Goal: Task Accomplishment & Management: Complete application form

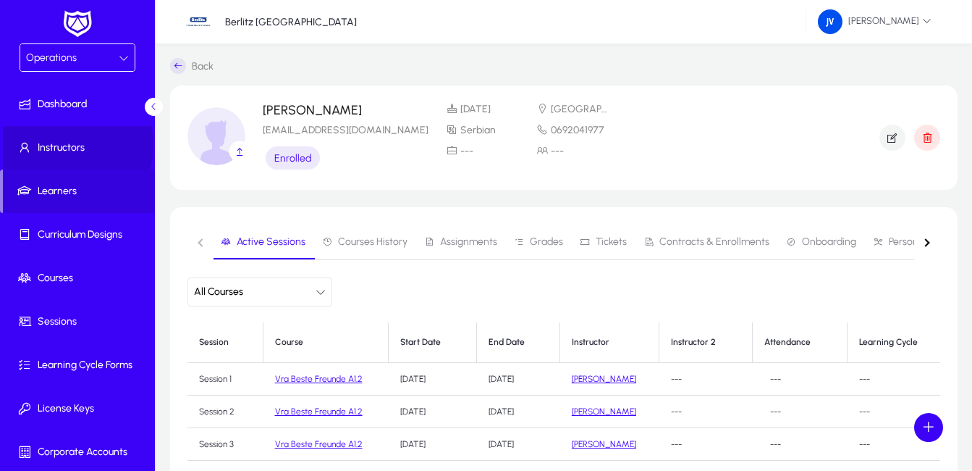
click at [56, 145] on span "Instructors" at bounding box center [80, 147] width 155 height 14
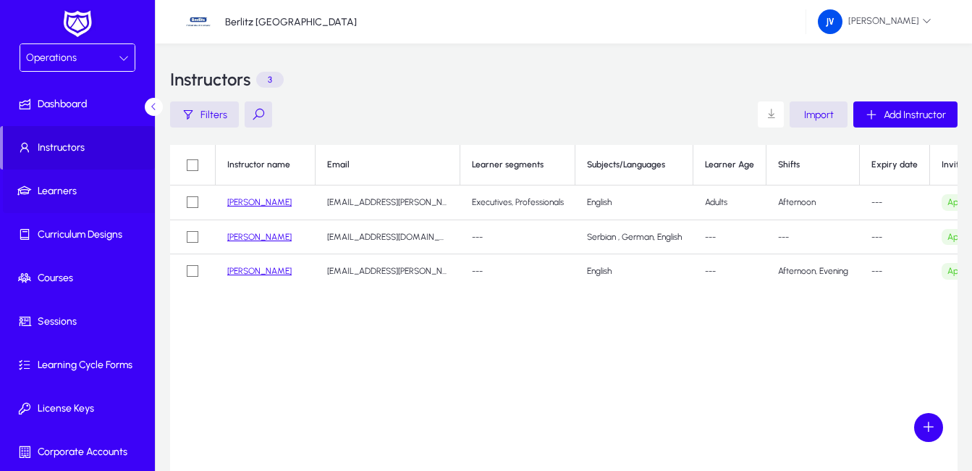
click at [59, 192] on span "Learners" at bounding box center [80, 191] width 155 height 14
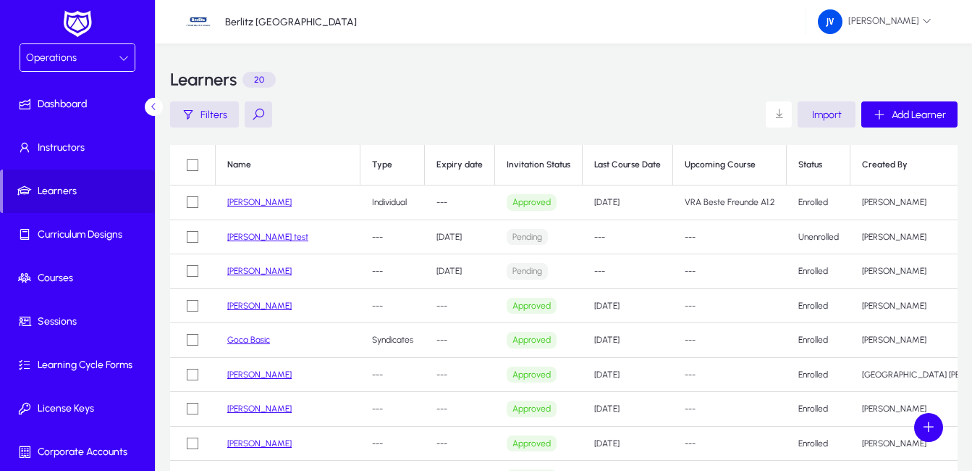
click at [250, 337] on link "Goca Basic" at bounding box center [248, 339] width 43 height 10
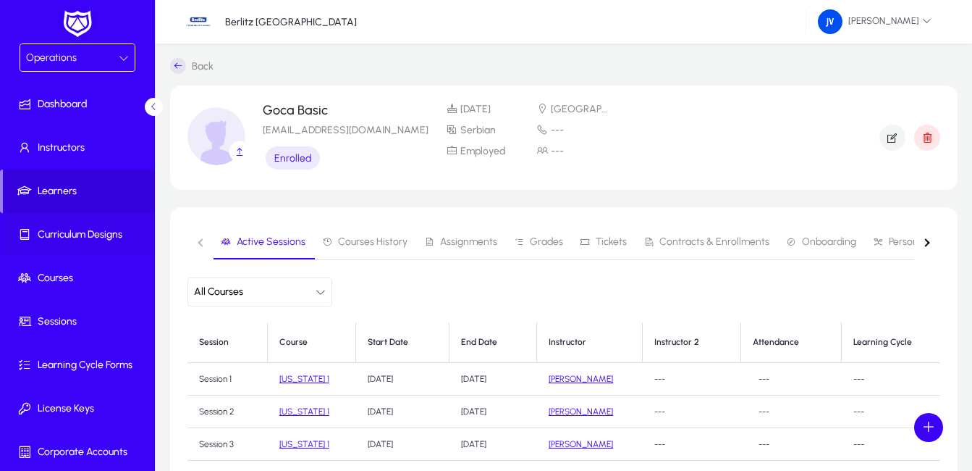
click at [75, 229] on span "Curriculum Designs" at bounding box center [80, 234] width 155 height 14
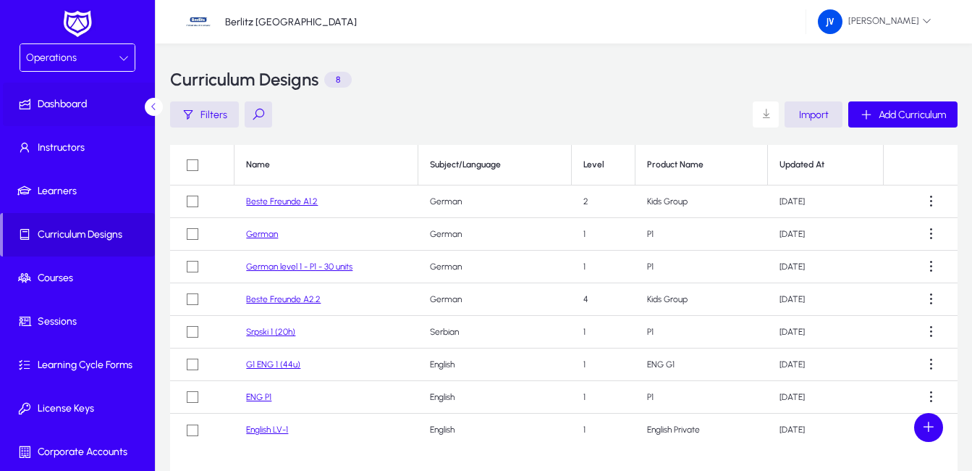
click at [75, 98] on span "Dashboard" at bounding box center [80, 104] width 155 height 14
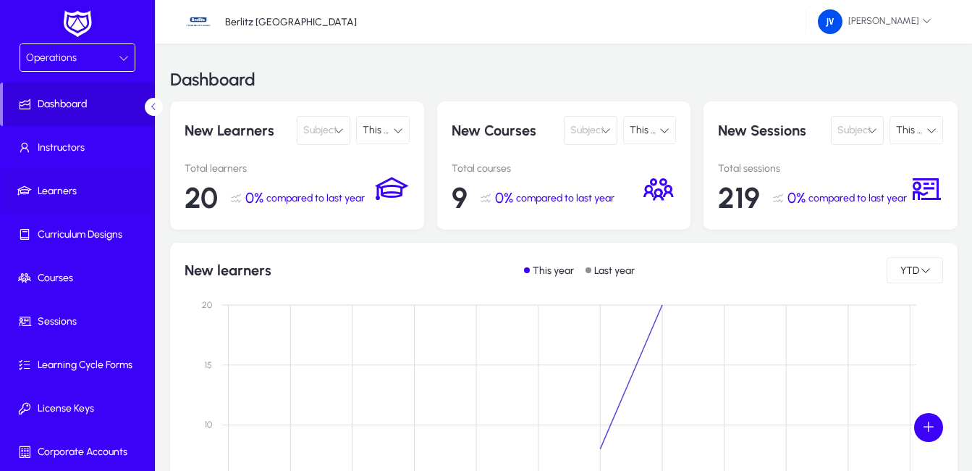
click at [62, 187] on span "Learners" at bounding box center [80, 191] width 155 height 14
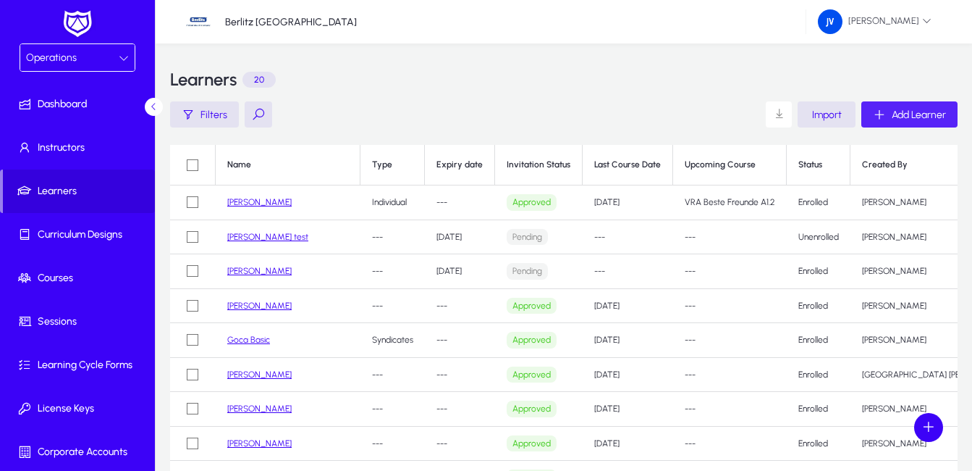
click at [900, 117] on span "Add Learner" at bounding box center [919, 115] width 54 height 12
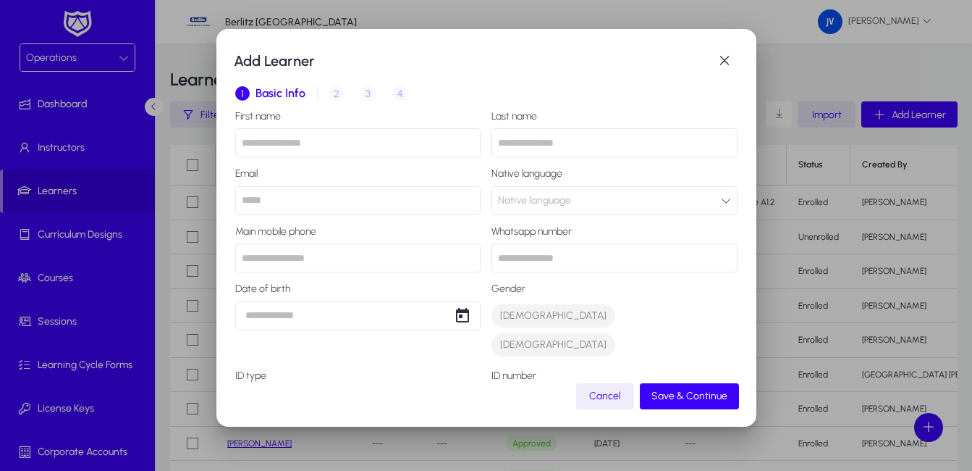
click at [311, 147] on input "text" at bounding box center [358, 142] width 246 height 29
click at [581, 79] on div "1 Basic Info 2 Inquiry 3 Interview 4 Placement" at bounding box center [486, 93] width 502 height 35
click at [335, 96] on div "1 Basic Info 2 Inquiry 3 Interview 4 Placement" at bounding box center [486, 93] width 502 height 35
click at [362, 96] on div "1 Basic Info 2 Inquiry 3 Interview 4 Placement" at bounding box center [486, 93] width 502 height 35
click at [287, 202] on input "email" at bounding box center [358, 200] width 246 height 29
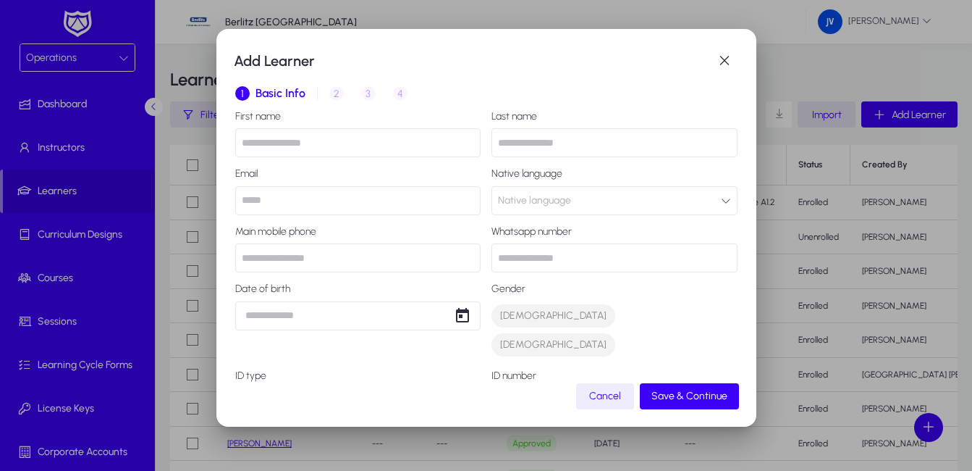
click at [287, 202] on input "email" at bounding box center [358, 200] width 246 height 29
click at [389, 195] on input "email" at bounding box center [358, 200] width 246 height 29
click at [442, 169] on label "Email" at bounding box center [358, 174] width 246 height 12
click at [429, 140] on input "text" at bounding box center [358, 142] width 246 height 29
click at [417, 140] on input "text" at bounding box center [358, 142] width 246 height 29
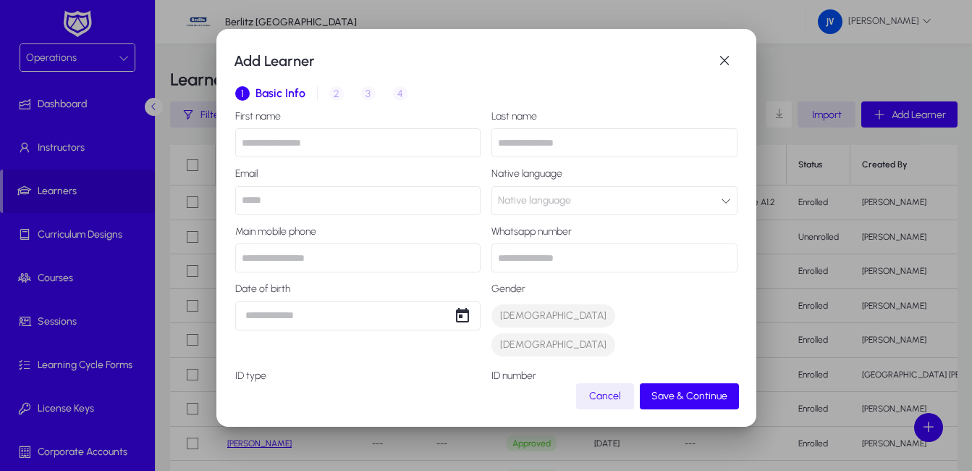
click at [384, 256] on input "text" at bounding box center [358, 257] width 246 height 29
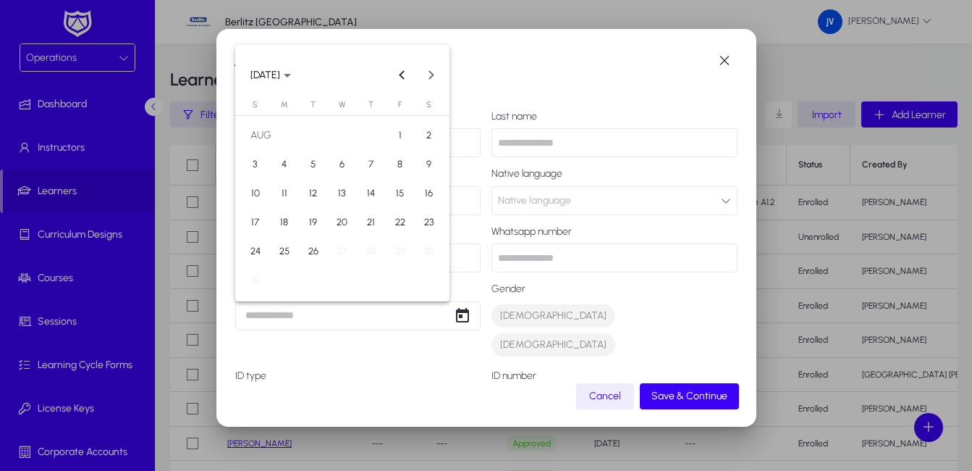
click at [351, 318] on div "Add Learner 1 Basic Info 2 Inquiry 3 Interview 4 Placement First name Last name…" at bounding box center [486, 235] width 972 height 471
click at [351, 318] on div at bounding box center [486, 235] width 972 height 471
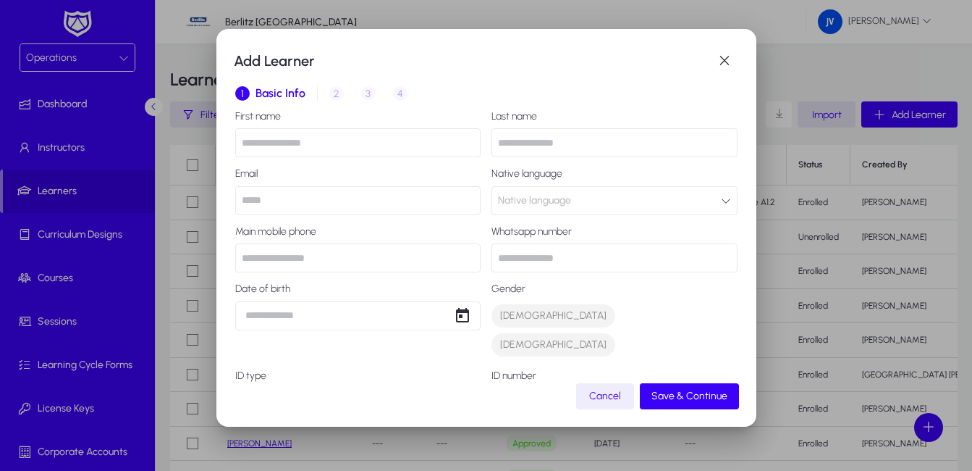
click at [578, 143] on input "text" at bounding box center [615, 142] width 246 height 29
click at [577, 192] on button "Native language" at bounding box center [615, 200] width 246 height 29
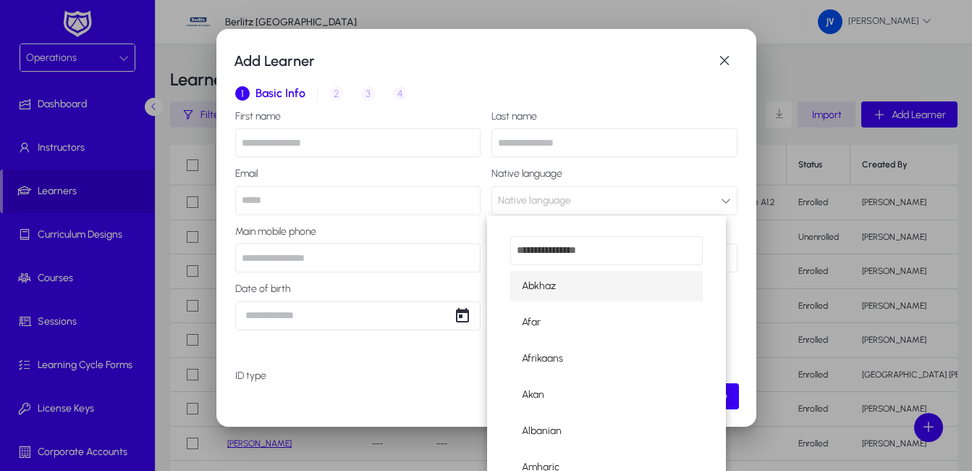
click at [727, 54] on div at bounding box center [486, 235] width 972 height 471
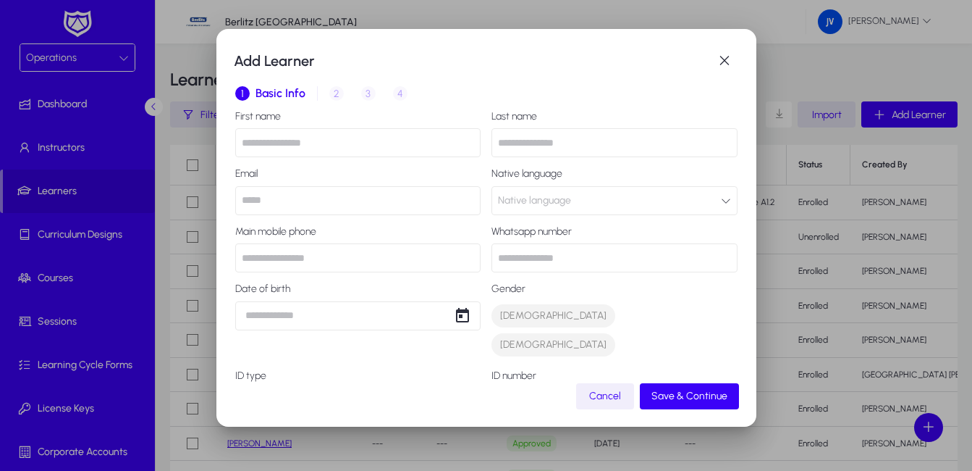
click at [599, 398] on span "Cancel" at bounding box center [605, 395] width 32 height 12
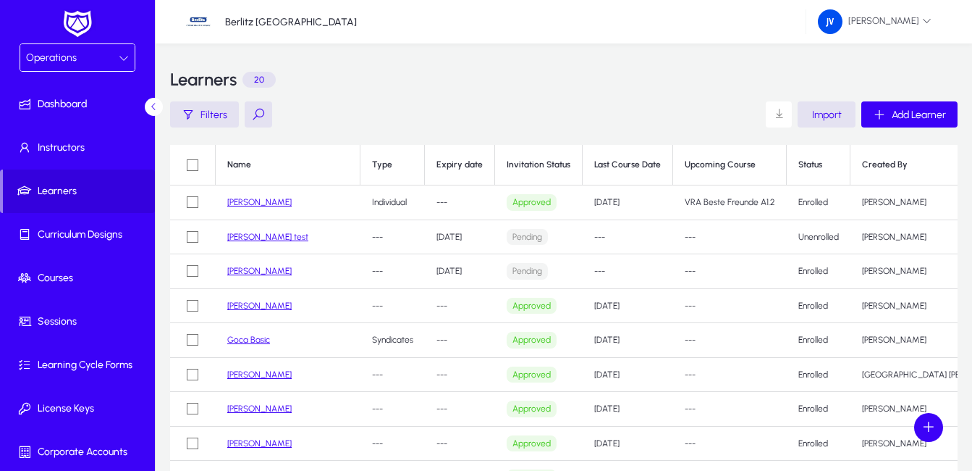
click at [255, 340] on link "Goca Basic" at bounding box center [248, 339] width 43 height 10
